Goal: Task Accomplishment & Management: Use online tool/utility

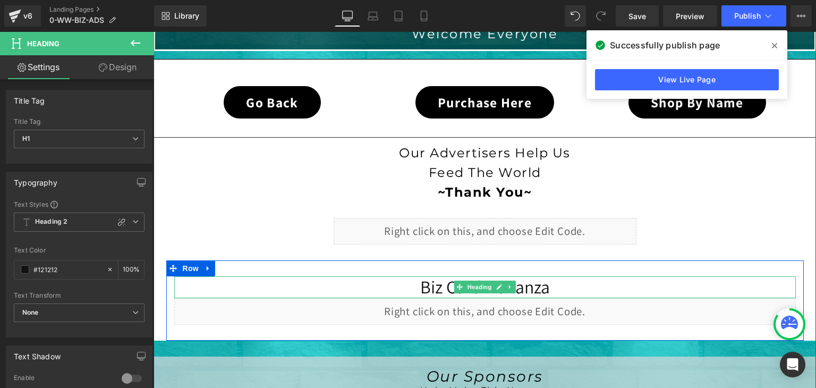
click at [551, 283] on h1 "Biz Card Bonanza" at bounding box center [485, 287] width 622 height 22
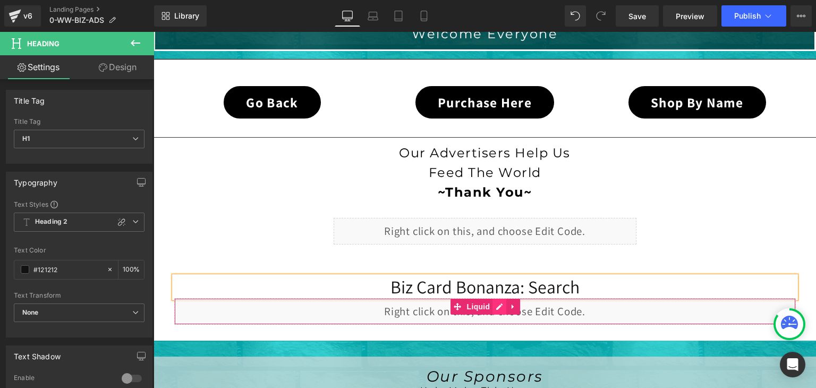
click at [495, 306] on div "Liquid" at bounding box center [485, 311] width 622 height 27
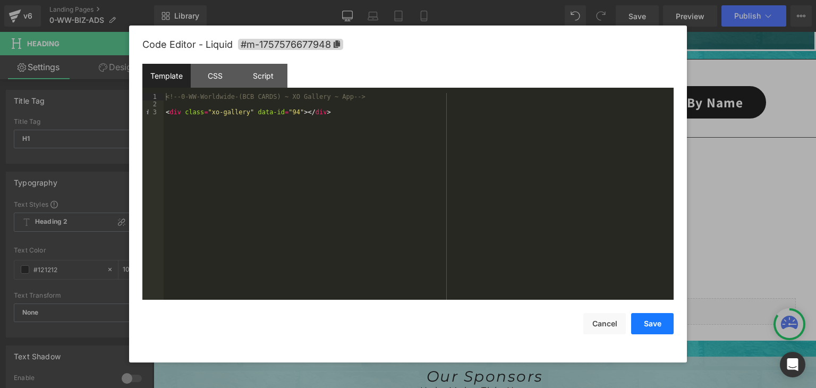
click at [660, 330] on button "Save" at bounding box center [652, 323] width 43 height 21
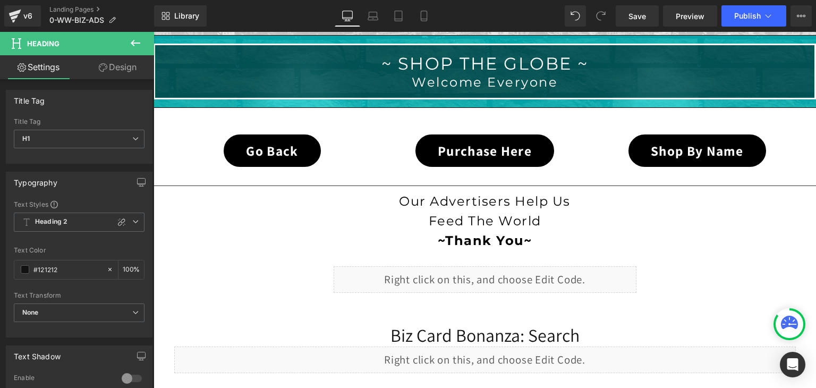
scroll to position [266, 0]
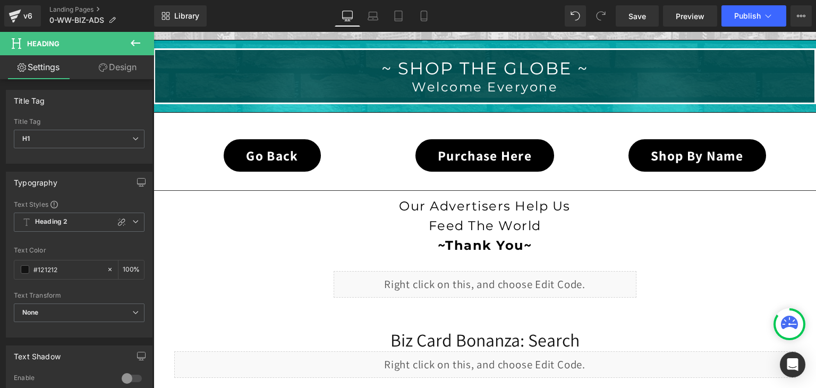
click at [791, 312] on div at bounding box center [790, 324] width 28 height 28
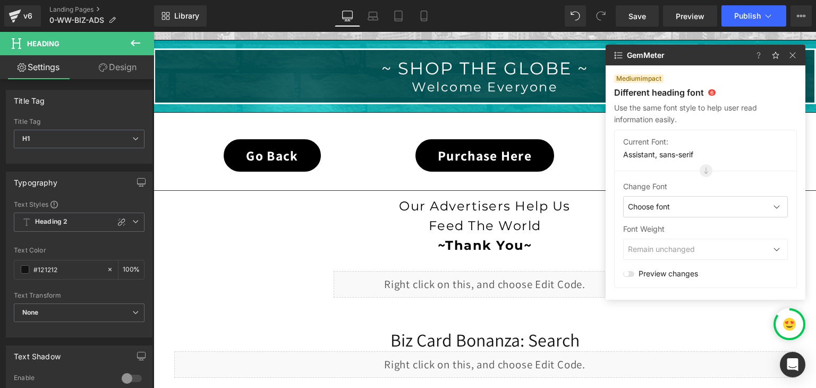
click at [781, 313] on div at bounding box center [790, 324] width 28 height 28
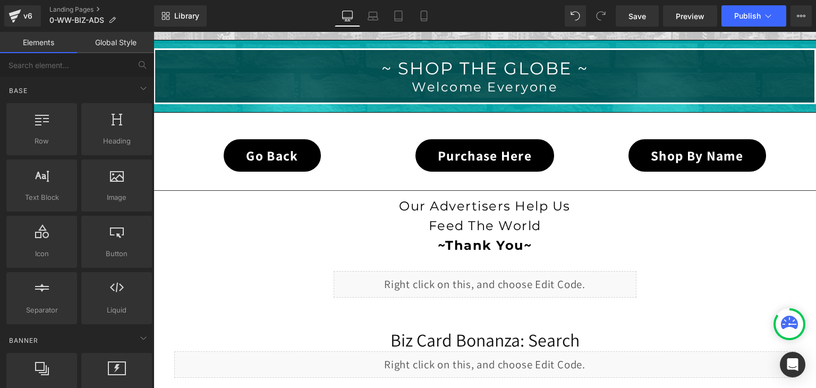
click at [781, 313] on div at bounding box center [790, 324] width 28 height 28
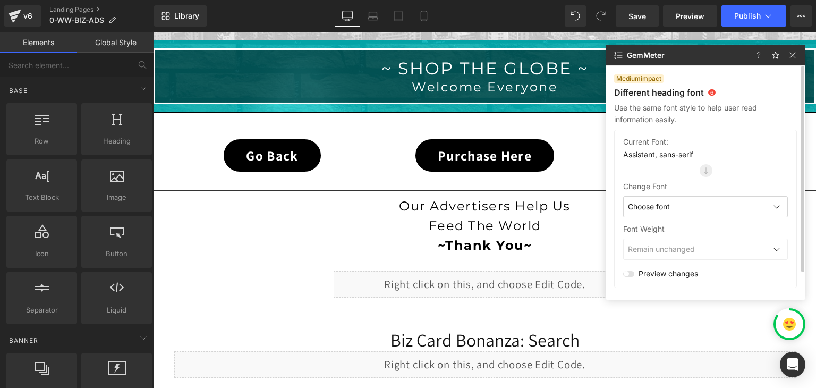
click at [672, 208] on div "Choose font" at bounding box center [705, 206] width 165 height 21
click at [654, 230] on div "Default" at bounding box center [682, 229] width 119 height 21
click at [772, 247] on img at bounding box center [776, 249] width 9 height 9
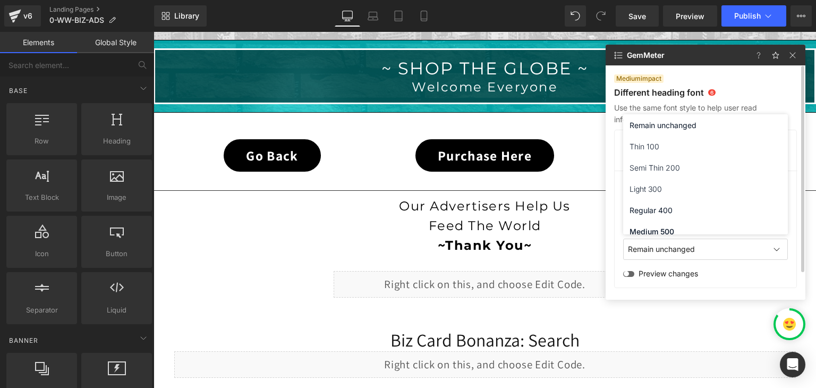
click at [772, 247] on img at bounding box center [776, 249] width 9 height 9
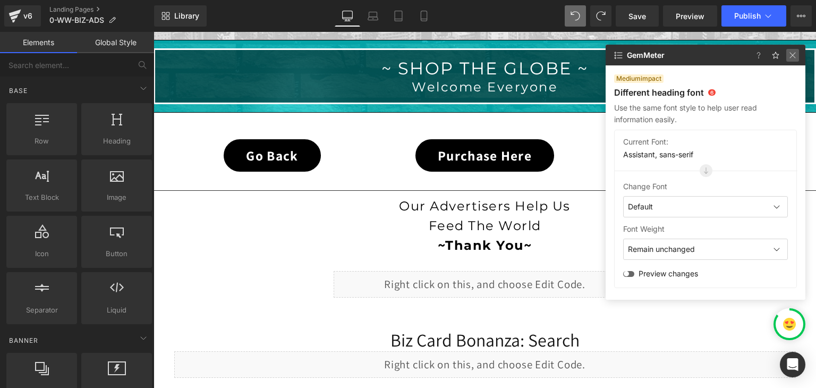
click at [794, 53] on img at bounding box center [792, 55] width 13 height 13
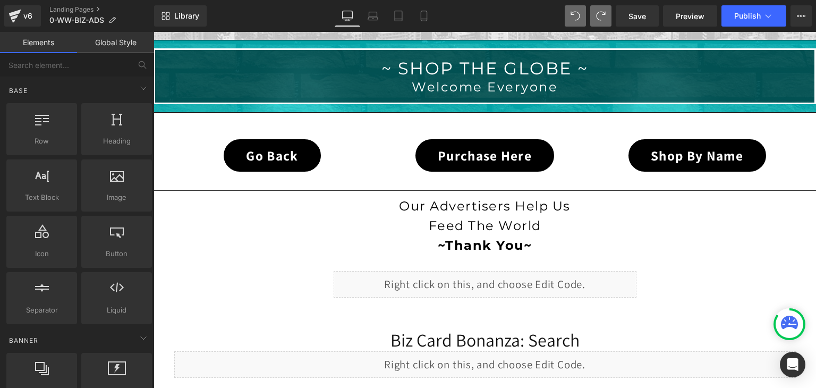
click at [786, 310] on div at bounding box center [790, 324] width 32 height 32
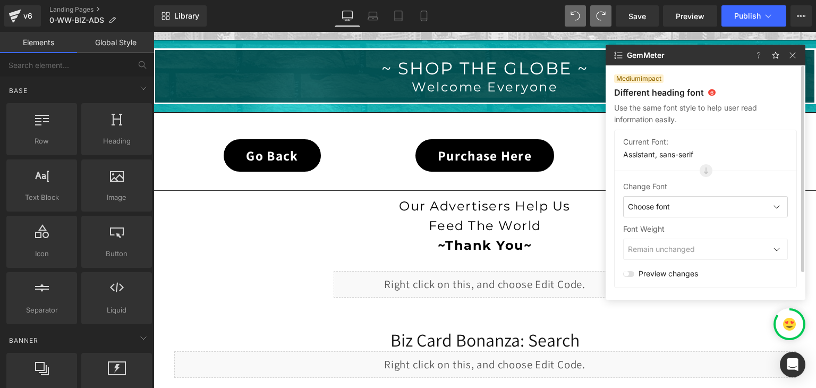
click at [660, 154] on div "Assistant, sans-serif" at bounding box center [705, 154] width 165 height 11
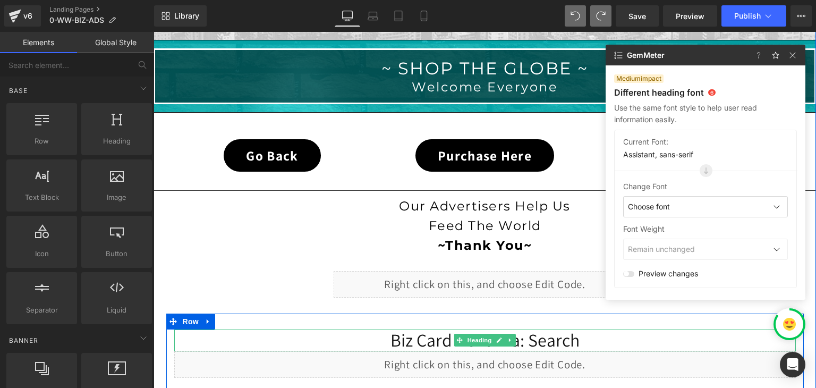
click at [584, 336] on h1 "Biz Card Bonanza: Search" at bounding box center [485, 340] width 622 height 22
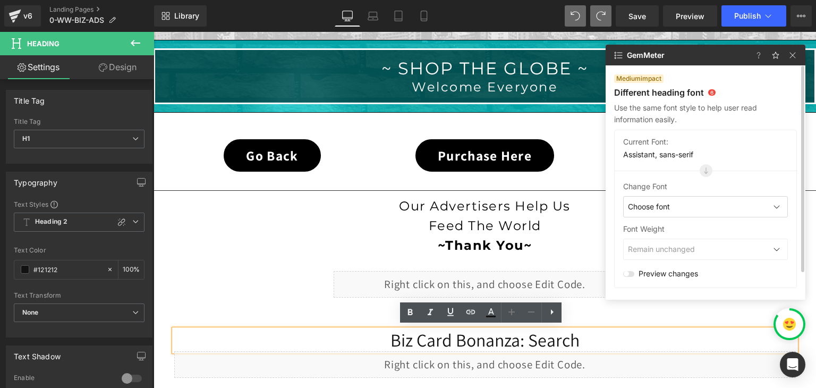
click at [712, 94] on span "6" at bounding box center [711, 92] width 7 height 6
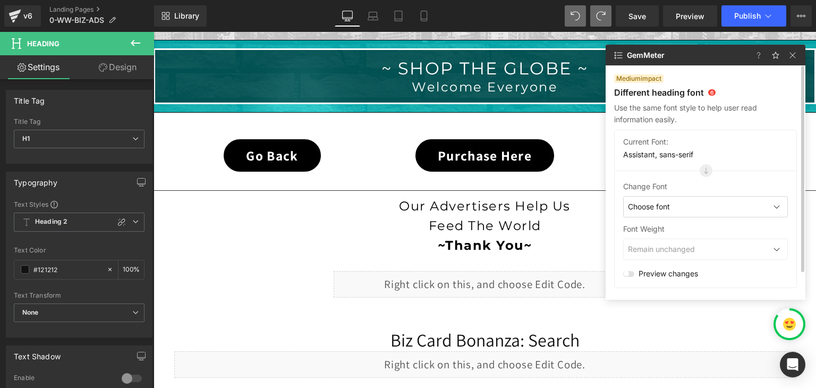
click at [707, 168] on img at bounding box center [706, 170] width 13 height 13
click at [706, 169] on img at bounding box center [706, 170] width 13 height 13
click at [675, 155] on div "Assistant, sans-serif" at bounding box center [705, 154] width 165 height 11
click at [625, 58] on p at bounding box center [616, 55] width 21 height 21
click at [619, 55] on img at bounding box center [618, 55] width 13 height 13
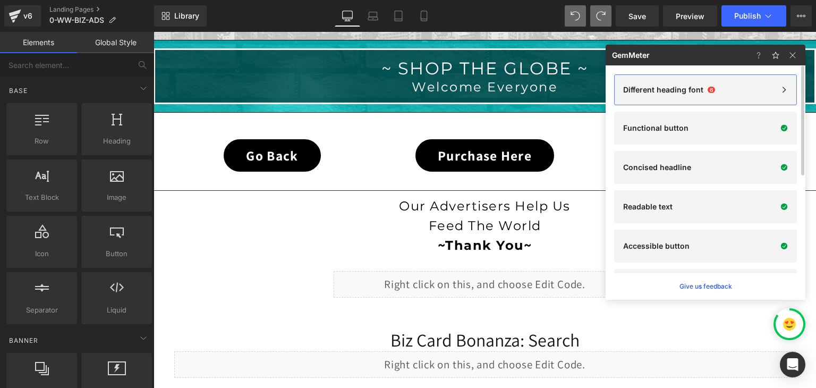
click at [684, 94] on p "Different heading font" at bounding box center [663, 90] width 80 height 9
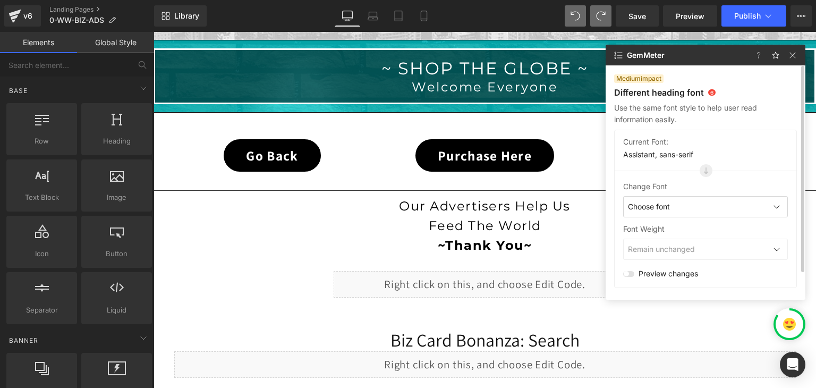
click at [635, 272] on div "Preview changes" at bounding box center [705, 273] width 165 height 15
click at [633, 273] on div at bounding box center [628, 274] width 11 height 6
click at [620, 59] on img at bounding box center [618, 55] width 13 height 13
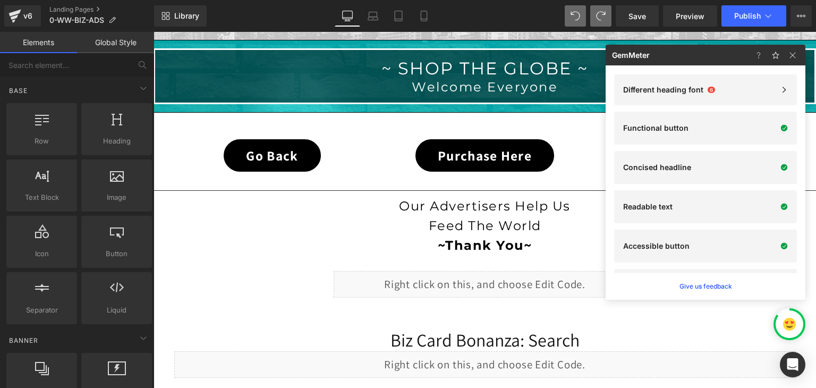
click at [786, 309] on div at bounding box center [790, 324] width 32 height 32
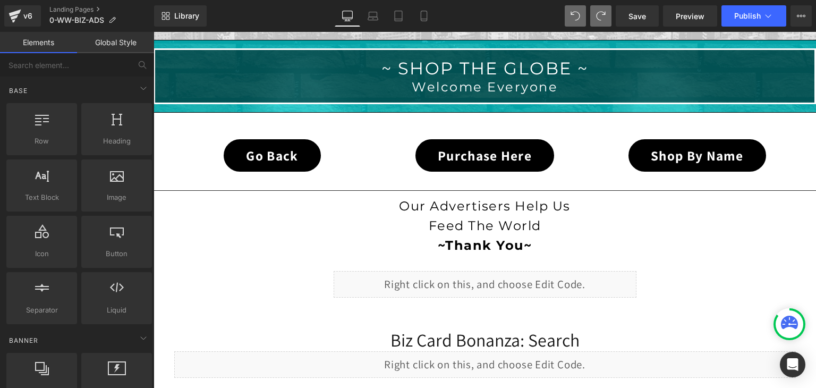
click at [786, 309] on div at bounding box center [790, 324] width 32 height 32
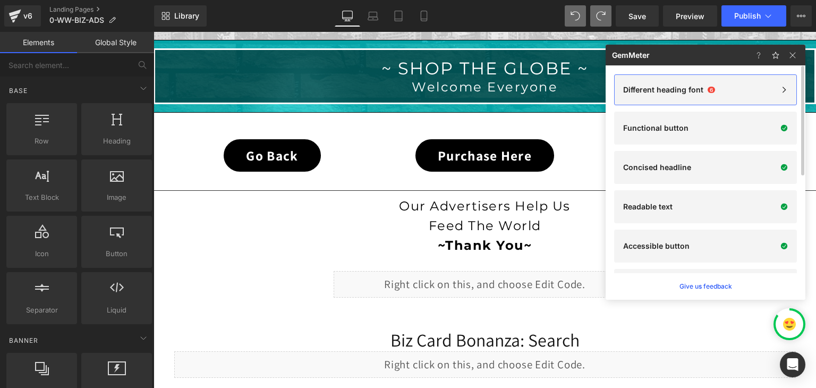
click at [785, 87] on icon at bounding box center [783, 89] width 7 height 7
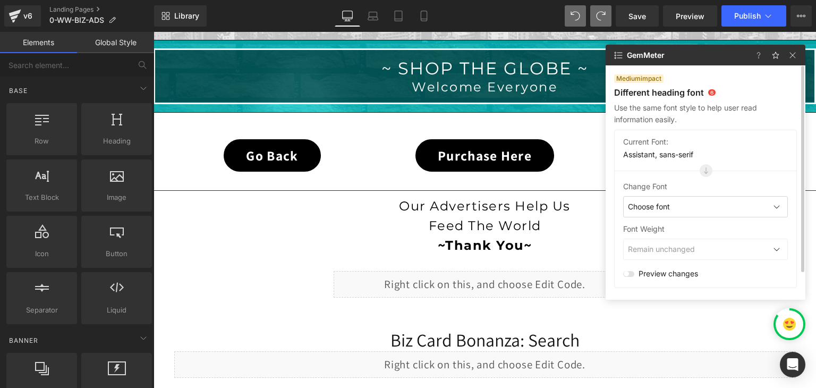
click at [702, 95] on p "Different heading font" at bounding box center [659, 92] width 90 height 11
click at [722, 211] on div "Choose font" at bounding box center [705, 206] width 165 height 21
click at [646, 292] on div "Montserrat" at bounding box center [682, 293] width 119 height 21
click at [704, 94] on div "Different heading font 6" at bounding box center [705, 92] width 183 height 11
click at [705, 111] on p "Use the same font style to help user read information easily." at bounding box center [705, 113] width 183 height 23
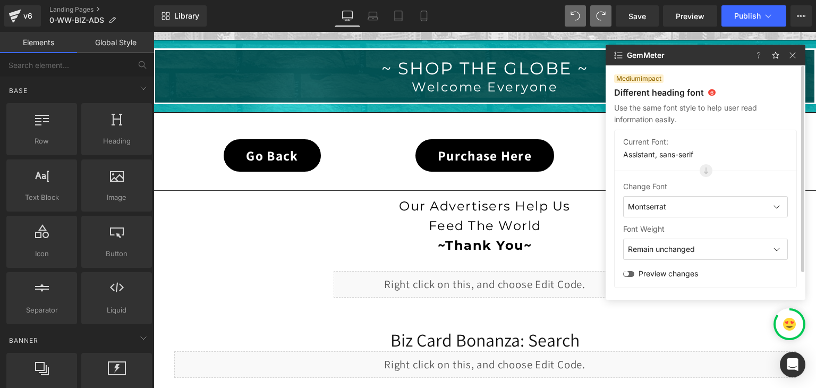
click at [702, 166] on img at bounding box center [706, 170] width 13 height 13
click at [703, 168] on img at bounding box center [706, 170] width 13 height 13
click at [778, 201] on div at bounding box center [776, 206] width 13 height 13
click at [674, 230] on div "Default" at bounding box center [682, 229] width 119 height 21
click at [792, 324] on img at bounding box center [789, 324] width 13 height 13
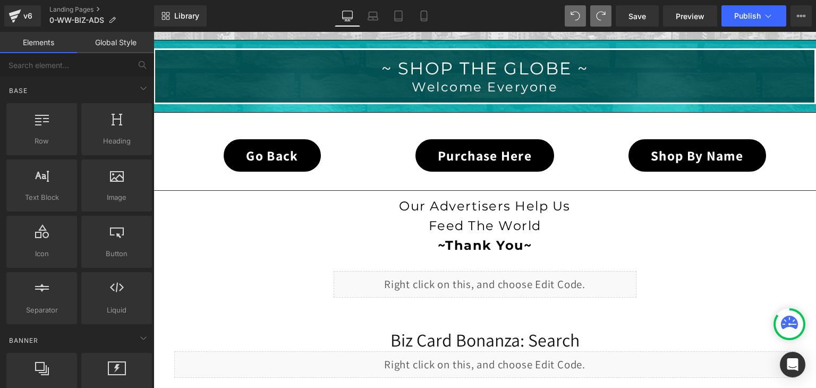
click at [792, 324] on icon at bounding box center [792, 324] width 8 height 2
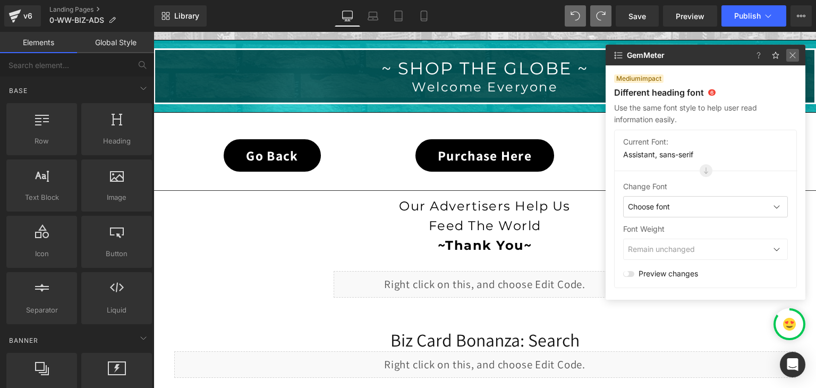
click at [792, 60] on img at bounding box center [792, 55] width 13 height 13
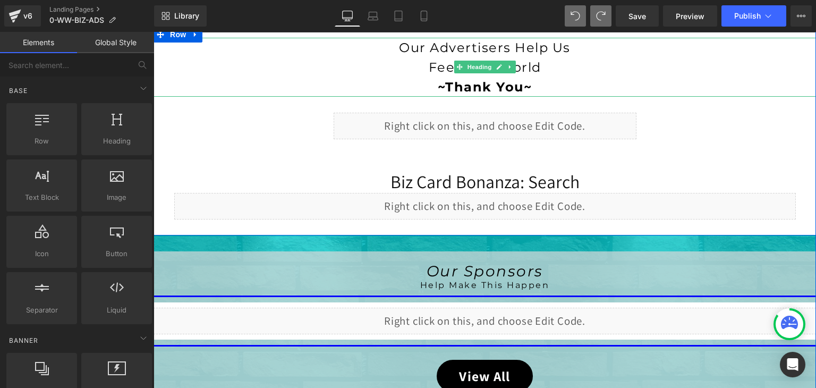
scroll to position [425, 0]
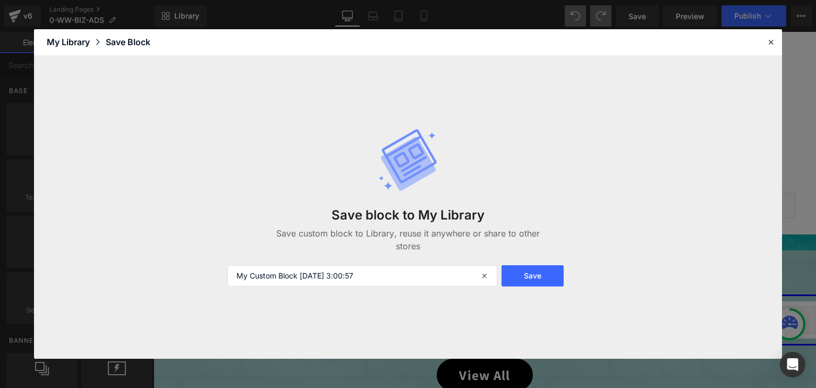
click at [400, 263] on div "Save block to My Library Save custom block to Library, reuse it anywhere or sha…" at bounding box center [408, 207] width 374 height 201
drag, startPoint x: 393, startPoint y: 274, endPoint x: 215, endPoint y: 283, distance: 177.6
click at [215, 283] on div "Save block to My Library Save custom block to Library, reuse it anywhere or sha…" at bounding box center [408, 207] width 748 height 303
type input "vvvv"
click at [524, 278] on button "Save" at bounding box center [533, 275] width 62 height 21
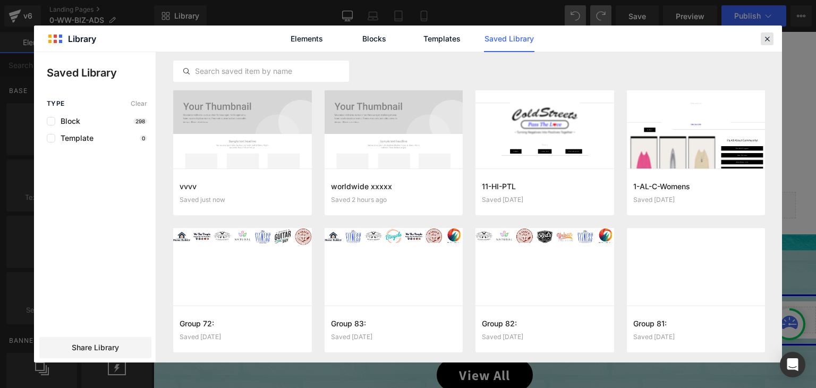
click at [767, 40] on icon at bounding box center [767, 39] width 10 height 10
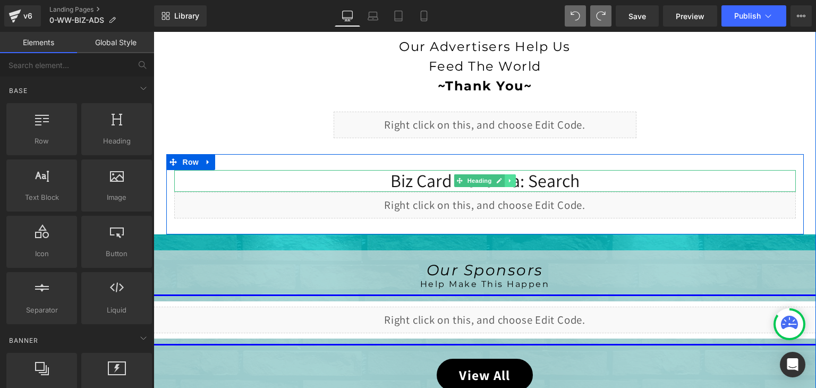
click at [509, 179] on icon at bounding box center [510, 181] width 2 height 4
click at [513, 178] on icon at bounding box center [516, 181] width 6 height 6
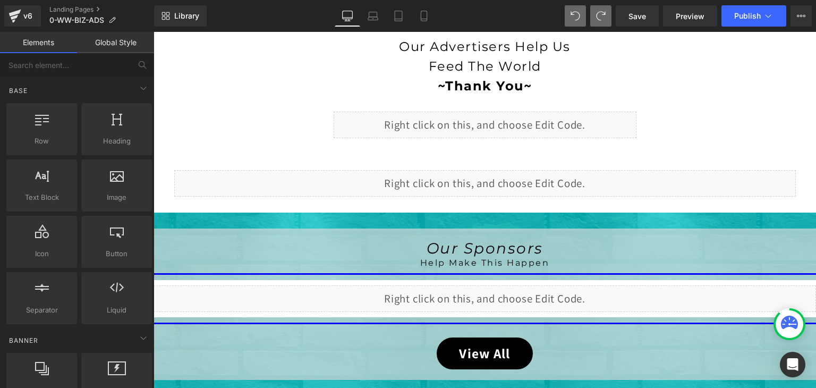
click at [785, 311] on div at bounding box center [790, 324] width 28 height 28
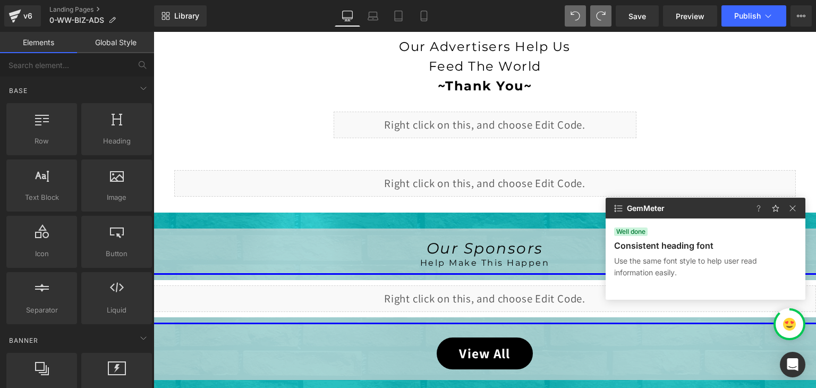
click at [783, 310] on div at bounding box center [790, 324] width 32 height 32
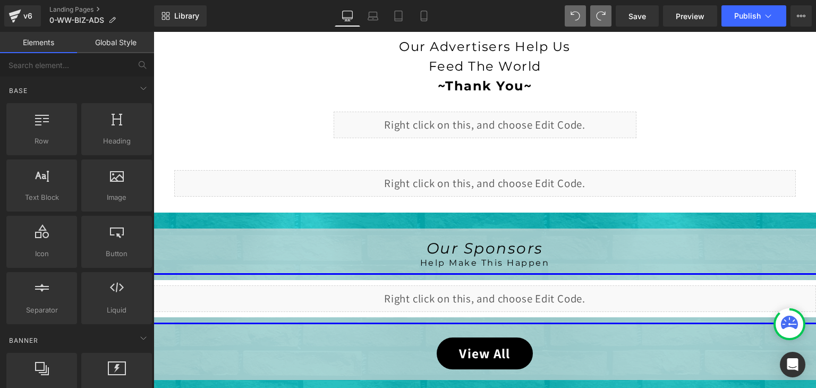
click at [783, 310] on div at bounding box center [790, 324] width 32 height 32
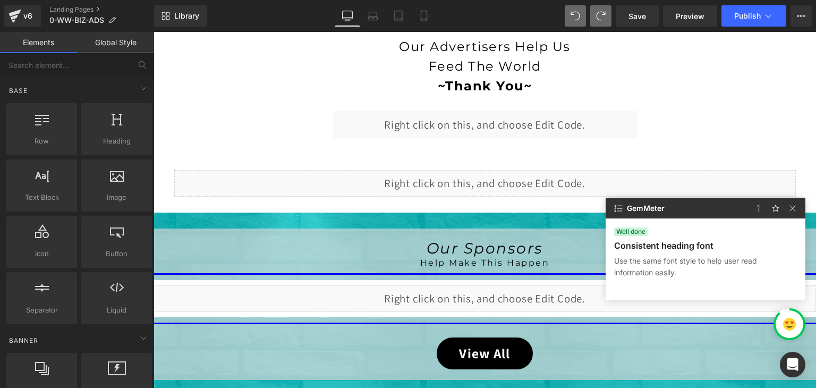
click at [669, 240] on p "Consistent heading font" at bounding box center [663, 245] width 99 height 11
click at [621, 211] on img at bounding box center [618, 208] width 13 height 13
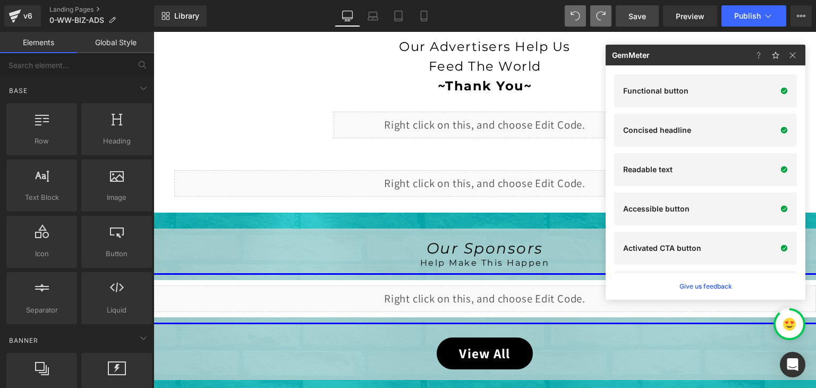
click at [655, 22] on link "Save" at bounding box center [637, 15] width 43 height 21
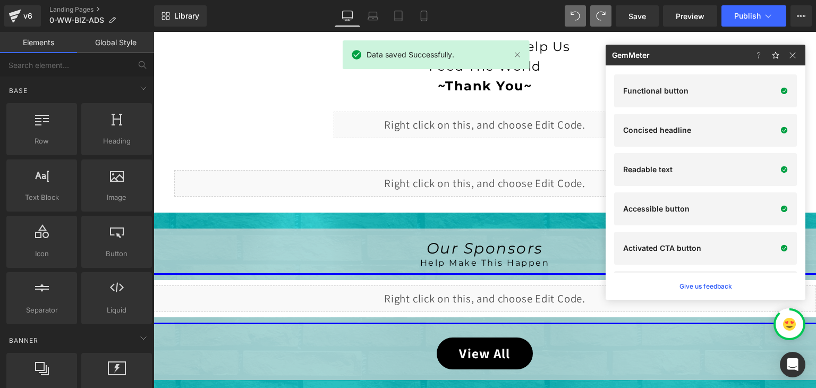
click at [786, 311] on div at bounding box center [790, 324] width 28 height 28
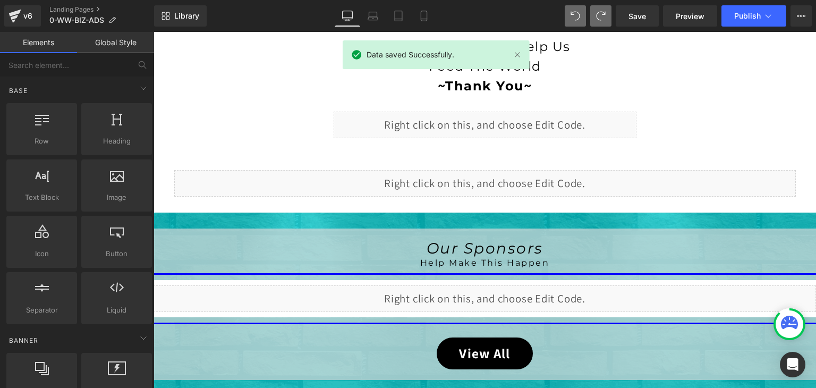
click at [786, 311] on div at bounding box center [790, 324] width 28 height 28
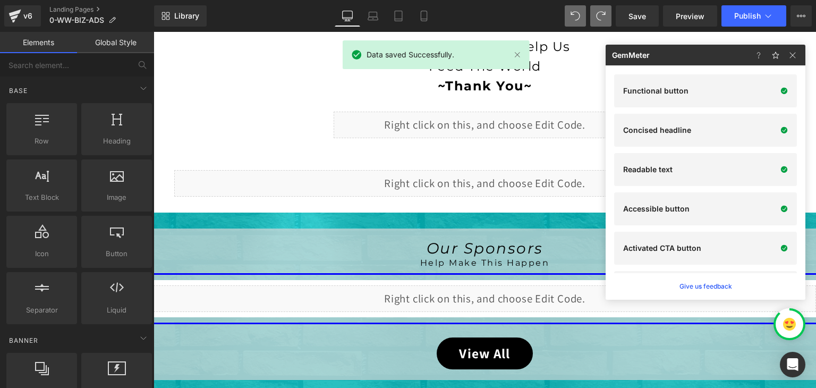
click at [786, 322] on img at bounding box center [789, 324] width 13 height 13
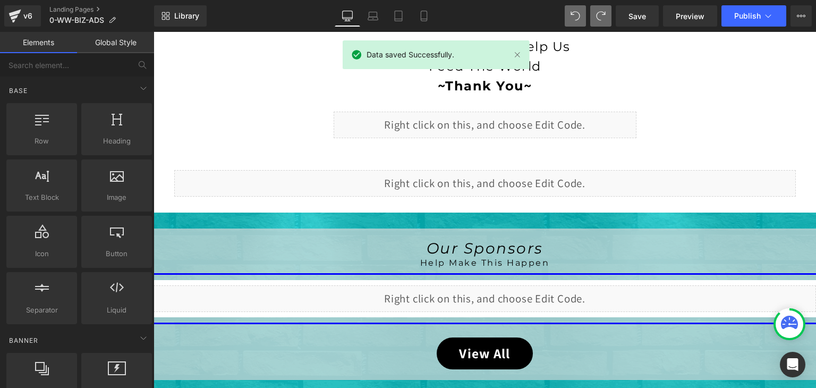
click at [786, 322] on icon at bounding box center [789, 322] width 17 height 13
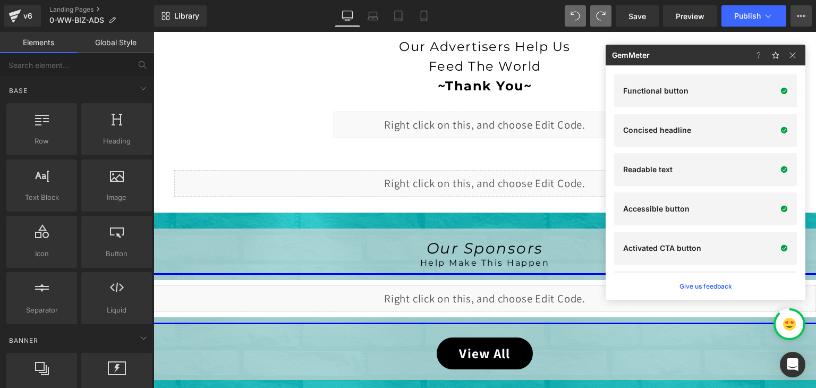
click at [797, 13] on icon at bounding box center [801, 16] width 9 height 9
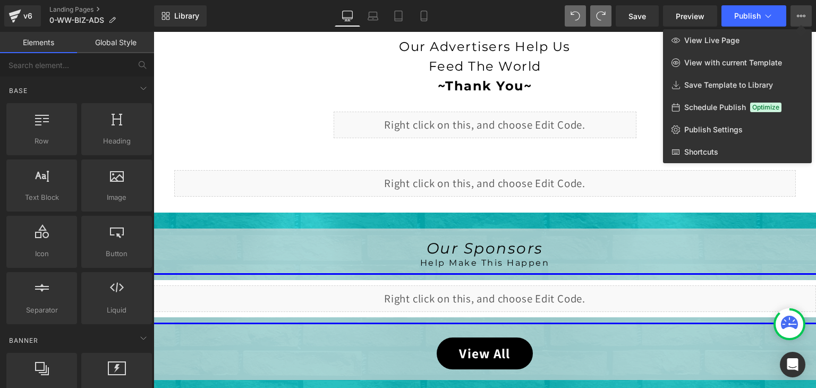
click at [791, 311] on div at bounding box center [790, 324] width 28 height 28
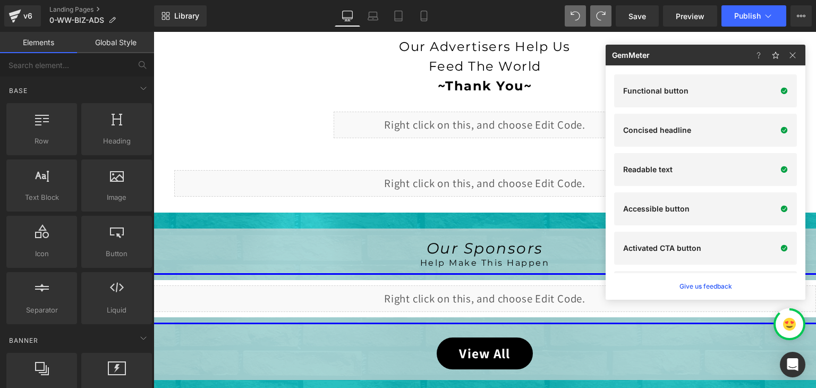
click at [791, 311] on div at bounding box center [790, 324] width 28 height 28
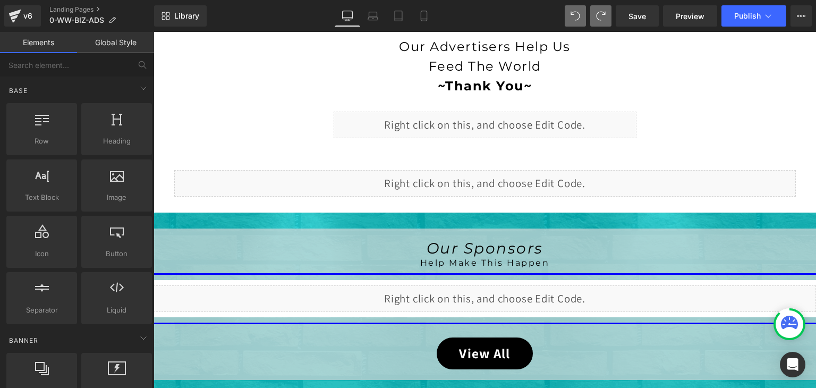
click at [786, 326] on icon at bounding box center [789, 322] width 17 height 13
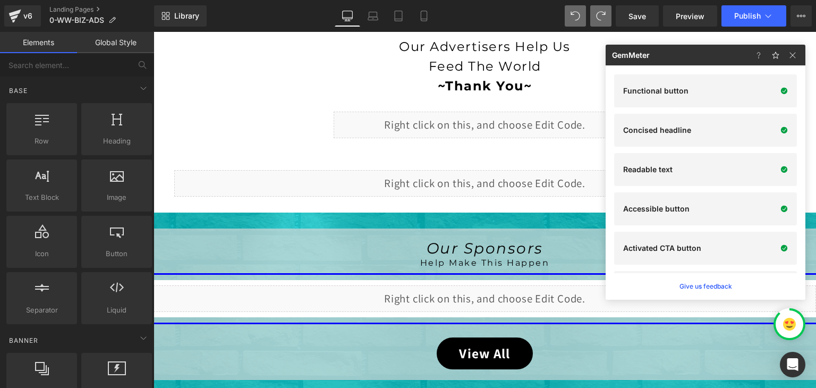
click at [786, 326] on img at bounding box center [789, 324] width 13 height 13
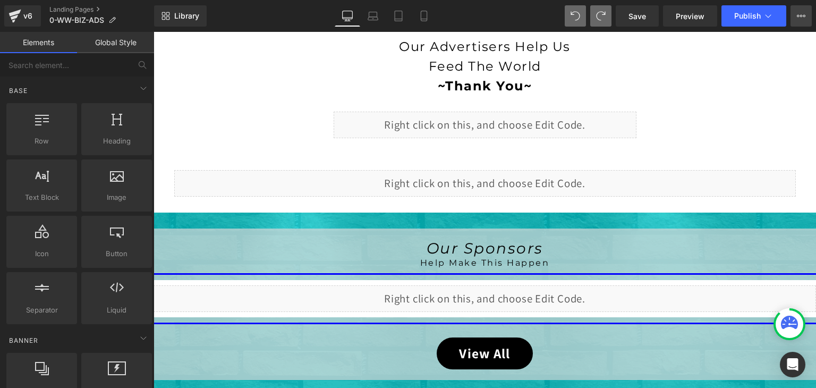
click at [802, 12] on icon at bounding box center [801, 16] width 9 height 9
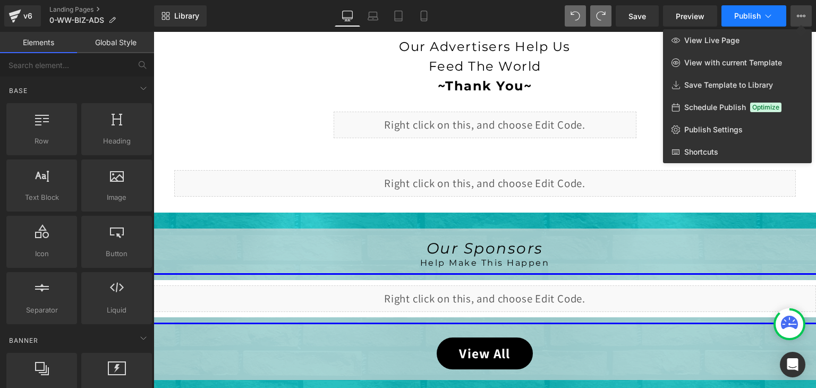
click at [760, 15] on span "Publish" at bounding box center [747, 16] width 27 height 9
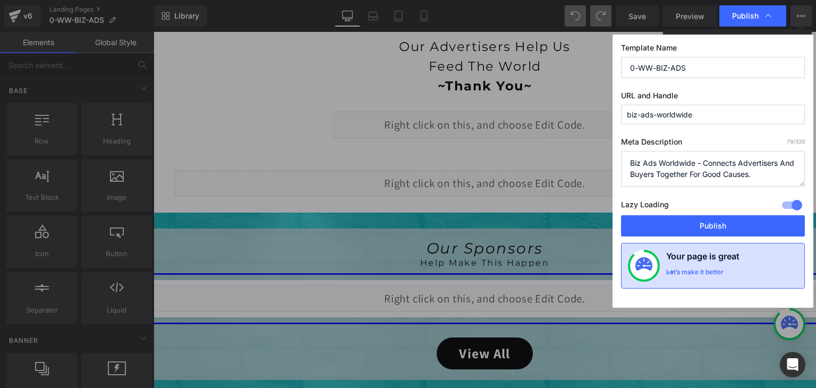
click at [720, 273] on div "Let’s make it better" at bounding box center [694, 275] width 57 height 14
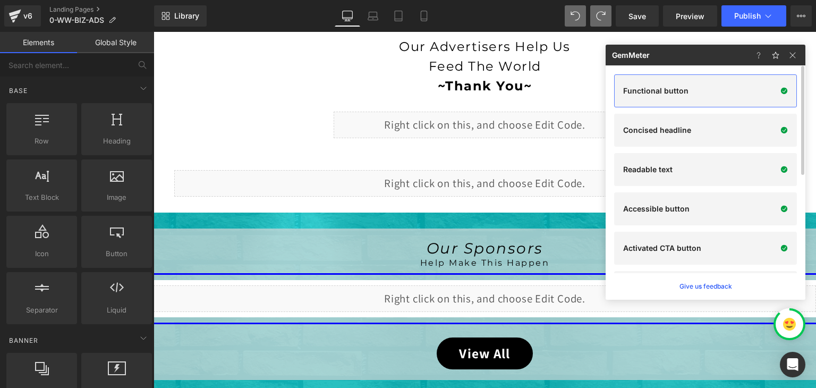
click at [703, 96] on div "Functional button" at bounding box center [705, 90] width 183 height 33
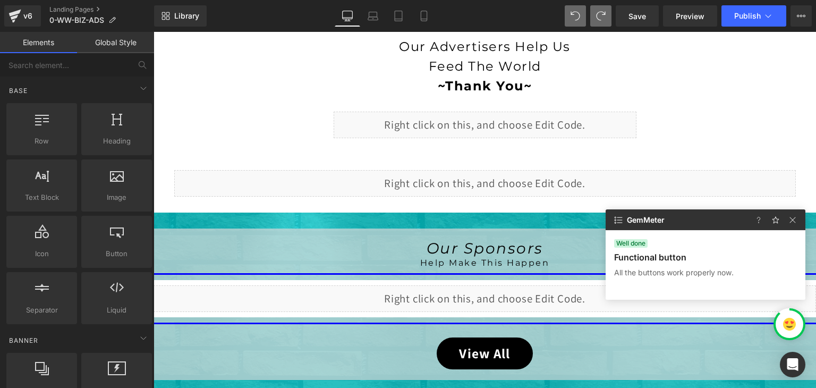
click at [661, 255] on p "Functional button" at bounding box center [650, 257] width 72 height 11
click at [797, 222] on img at bounding box center [792, 220] width 13 height 13
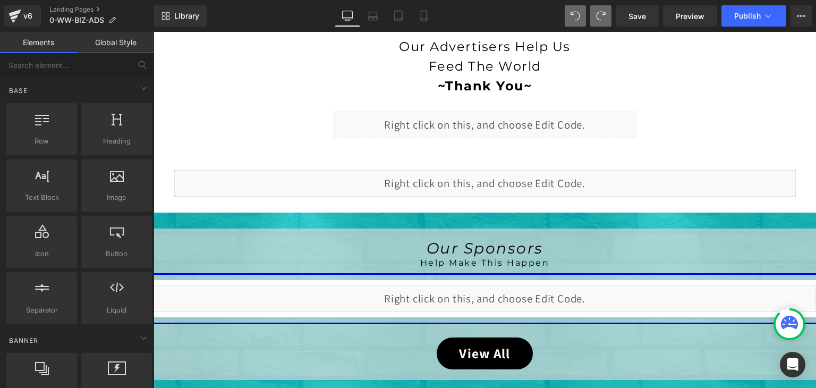
click at [782, 311] on div at bounding box center [790, 324] width 32 height 32
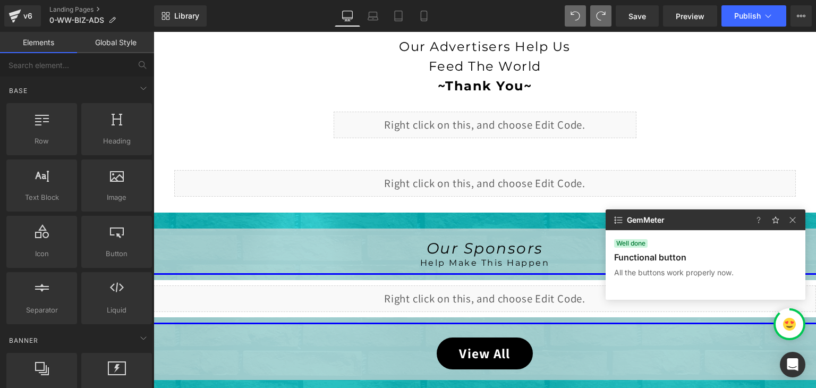
click at [674, 262] on div "Well done Functional button All the buttons work properly now." at bounding box center [705, 258] width 183 height 39
click at [796, 219] on img at bounding box center [792, 220] width 13 height 13
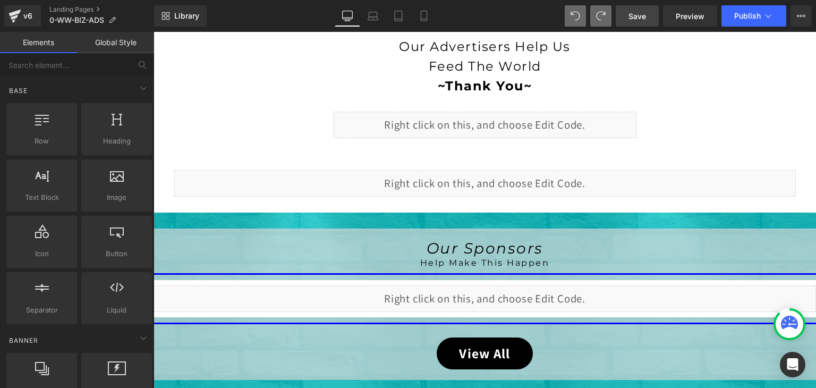
click at [640, 18] on span "Save" at bounding box center [637, 16] width 18 height 11
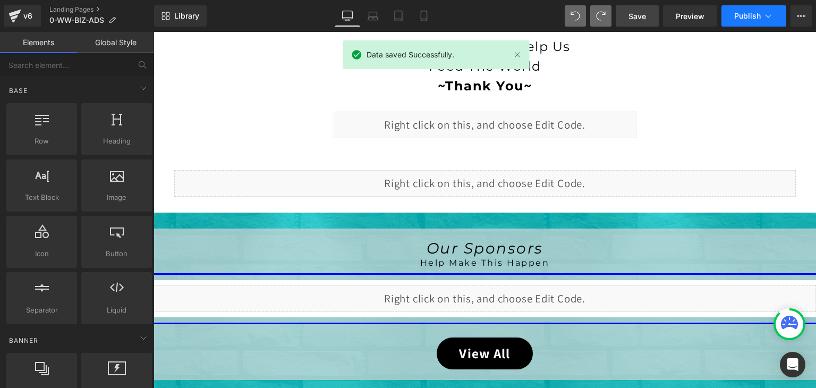
click at [769, 13] on icon at bounding box center [768, 16] width 11 height 11
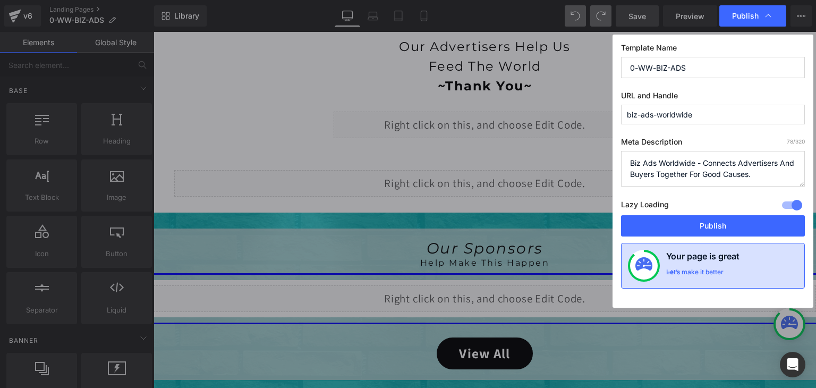
click at [642, 251] on div at bounding box center [644, 266] width 32 height 32
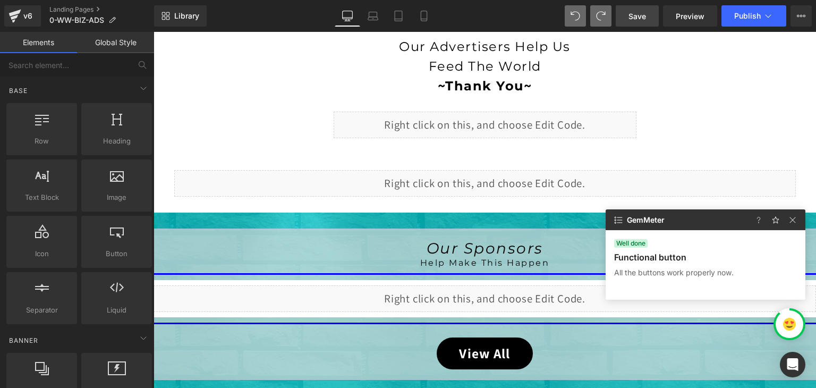
click at [782, 312] on div at bounding box center [790, 324] width 28 height 28
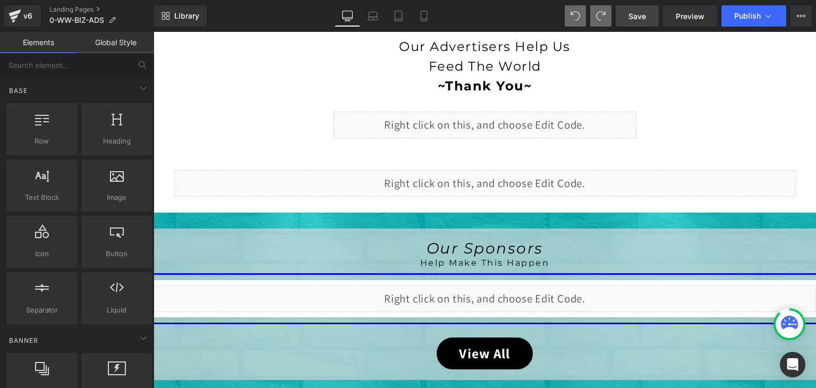
click at [785, 328] on icon at bounding box center [789, 324] width 17 height 17
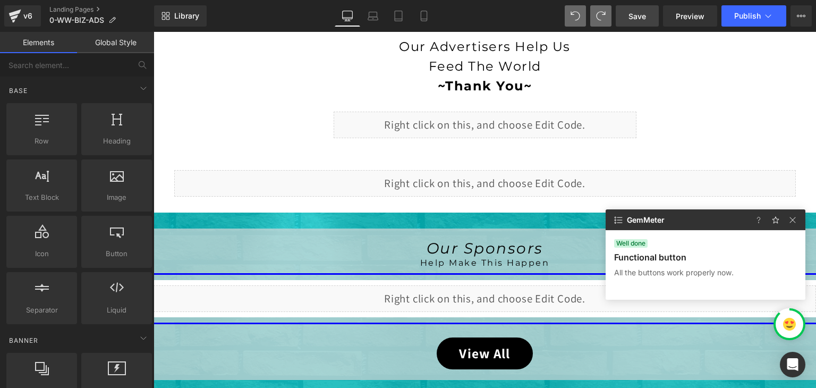
click at [799, 218] on div at bounding box center [777, 219] width 55 height 21
click at [793, 222] on img at bounding box center [792, 220] width 13 height 13
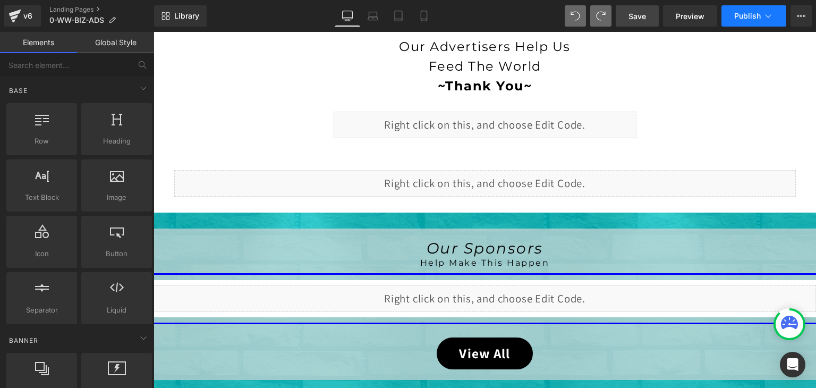
click at [767, 18] on icon at bounding box center [768, 16] width 11 height 11
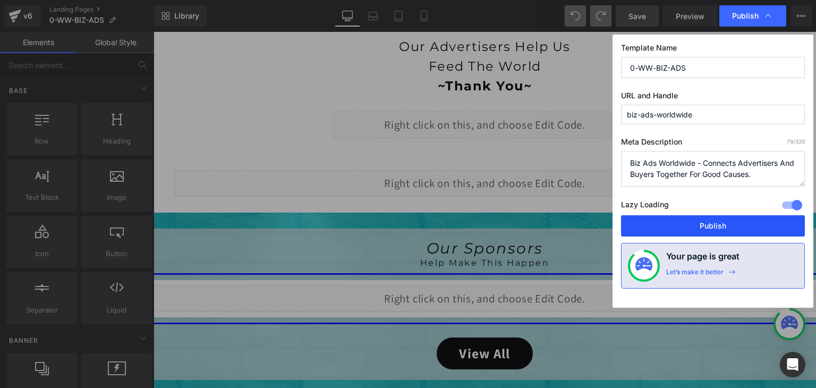
click at [737, 220] on button "Publish" at bounding box center [713, 225] width 184 height 21
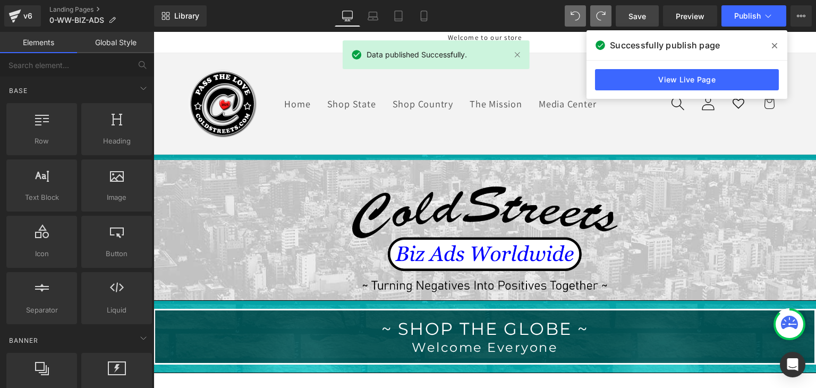
scroll to position [0, 0]
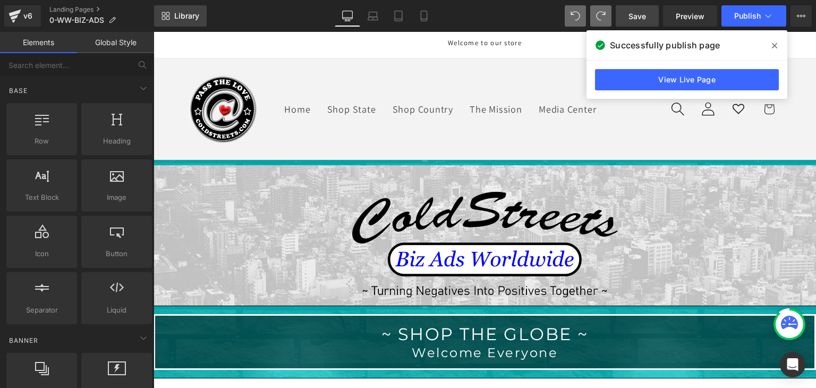
click at [197, 20] on span "Library" at bounding box center [186, 16] width 25 height 10
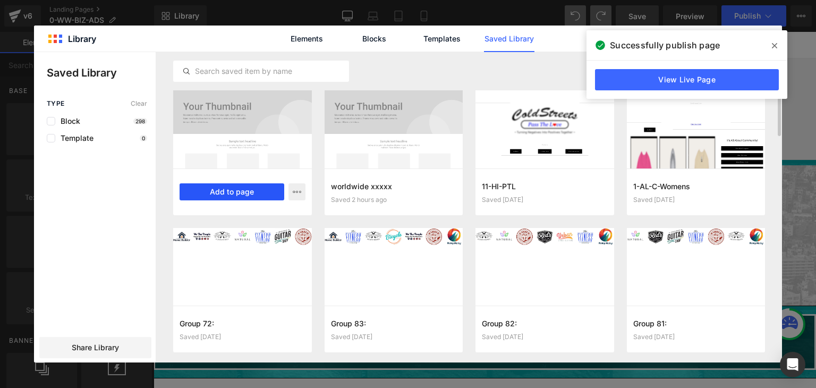
drag, startPoint x: 240, startPoint y: 194, endPoint x: 118, endPoint y: 179, distance: 122.6
click at [240, 194] on button "Add to page" at bounding box center [232, 191] width 105 height 17
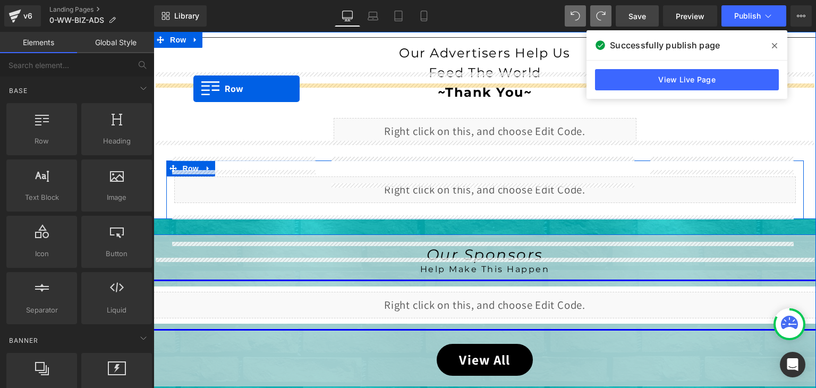
scroll to position [376, 0]
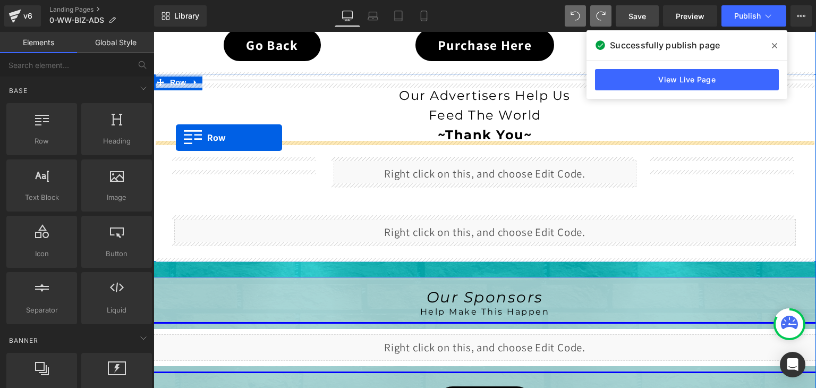
drag, startPoint x: 168, startPoint y: 94, endPoint x: 176, endPoint y: 138, distance: 44.2
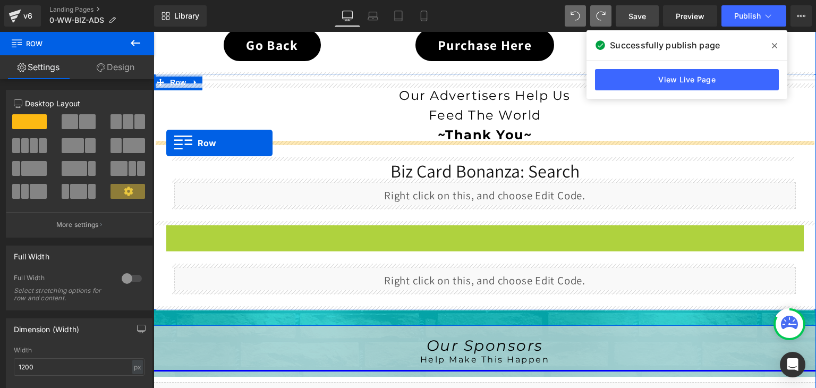
drag, startPoint x: 168, startPoint y: 232, endPoint x: 166, endPoint y: 143, distance: 89.3
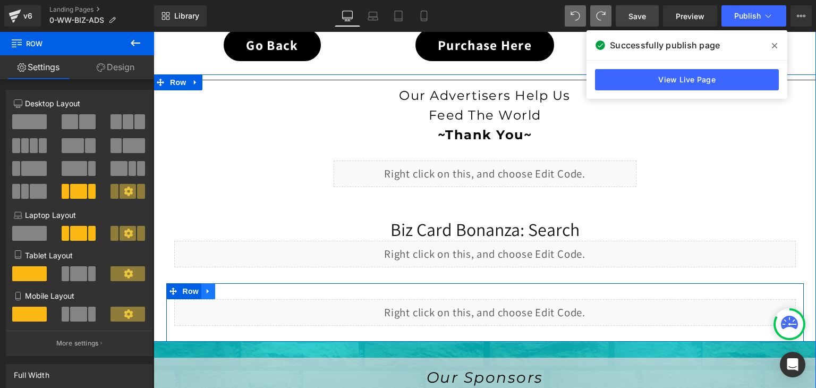
click at [206, 289] on icon at bounding box center [208, 291] width 7 height 8
click at [232, 287] on icon at bounding box center [235, 291] width 7 height 8
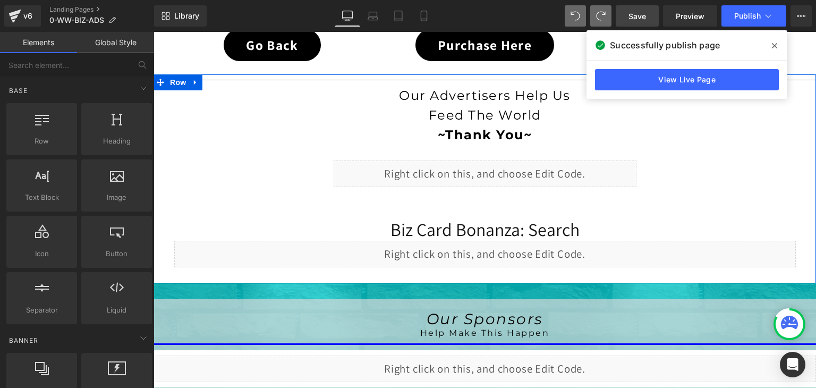
click at [780, 315] on div at bounding box center [790, 324] width 28 height 28
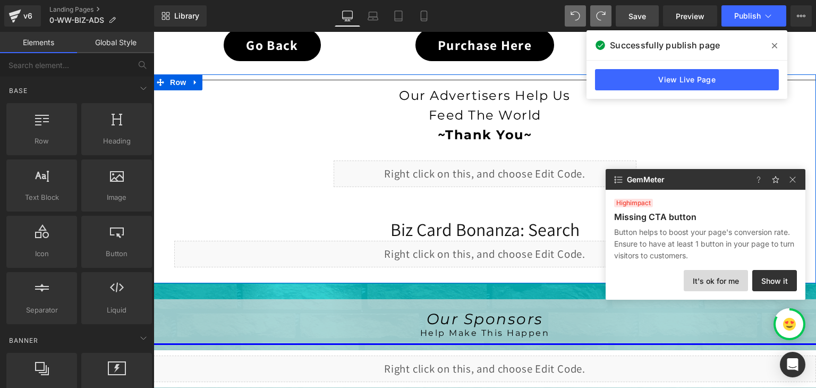
click at [722, 280] on button "It's ok for me" at bounding box center [716, 280] width 64 height 21
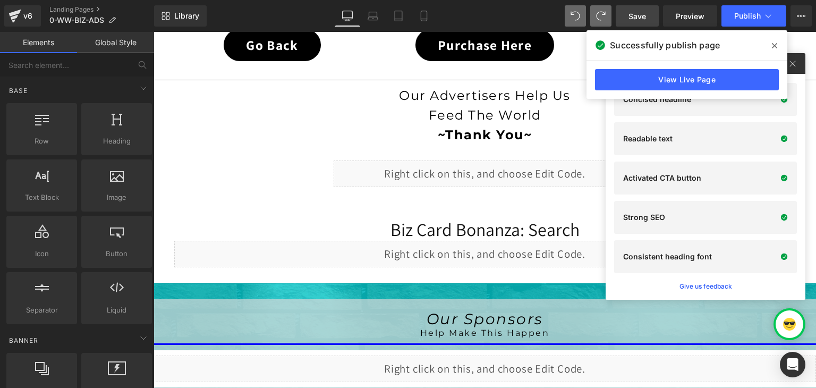
click at [645, 13] on span "Save" at bounding box center [637, 16] width 18 height 11
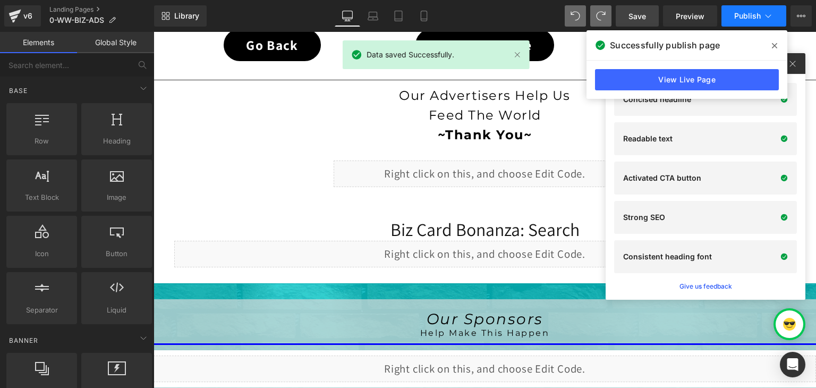
click at [767, 14] on icon at bounding box center [768, 16] width 11 height 11
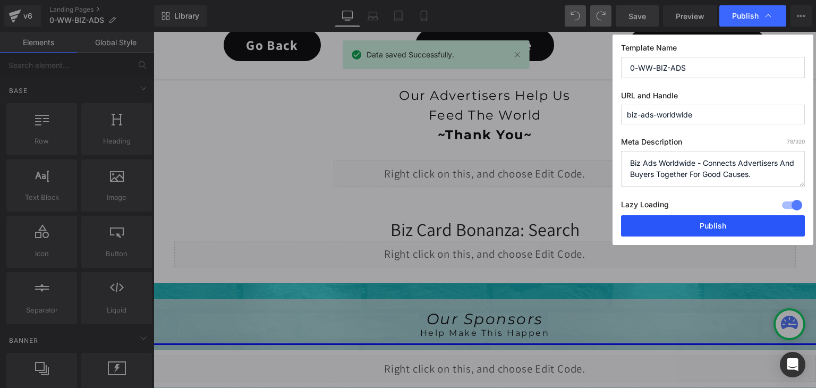
click at [725, 235] on button "Publish" at bounding box center [713, 225] width 184 height 21
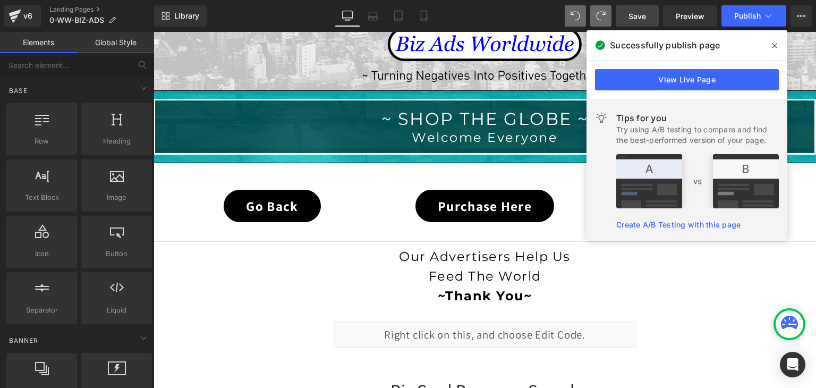
scroll to position [213, 0]
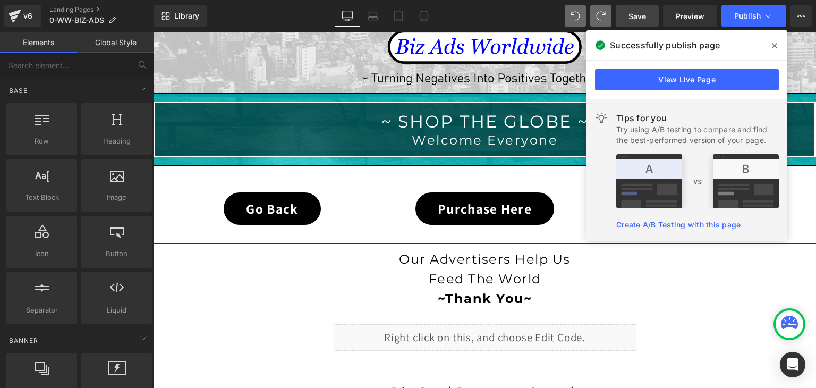
click at [772, 49] on icon at bounding box center [774, 45] width 5 height 9
